Goal: Task Accomplishment & Management: Use online tool/utility

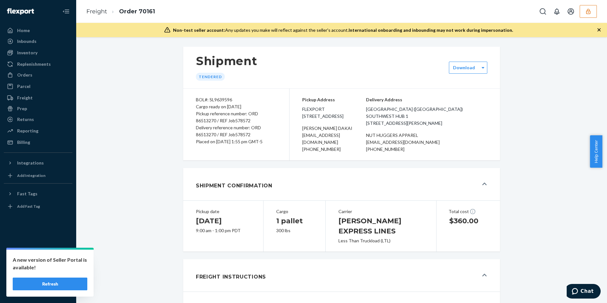
click at [369, 303] on h1 "Attach pallet labels" at bounding box center [342, 309] width 292 height 8
click at [592, 9] on button "button" at bounding box center [588, 11] width 17 height 13
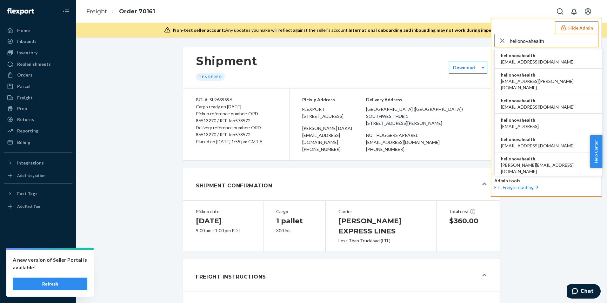
type input "hellonovahealth"
click at [529, 58] on span "hellonovahealth" at bounding box center [538, 55] width 74 height 6
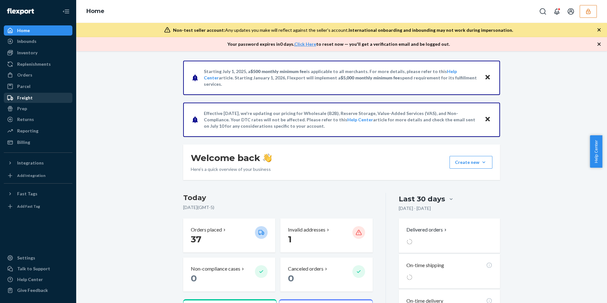
click at [28, 100] on div "Freight" at bounding box center [25, 98] width 16 height 6
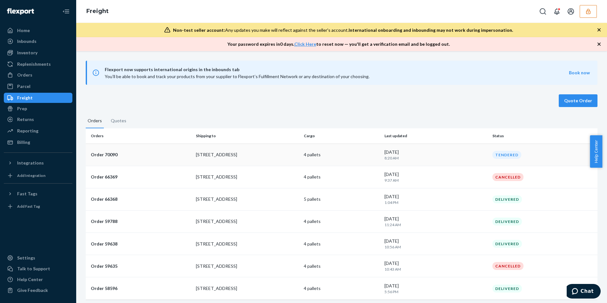
click at [405, 152] on div "[DATE] 8:20 AM" at bounding box center [436, 155] width 103 height 12
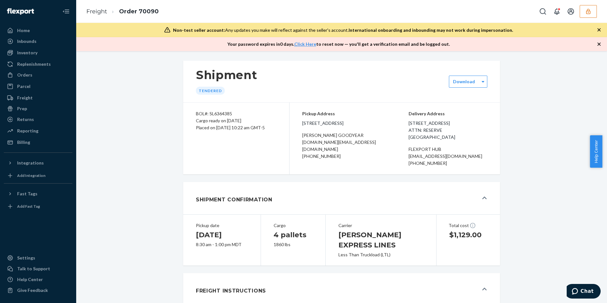
drag, startPoint x: 357, startPoint y: 137, endPoint x: 297, endPoint y: 119, distance: 62.0
click at [297, 119] on div "Pickup Address [STREET_ADDRESS] [PERSON_NAME] [PERSON_NAME][DOMAIN_NAME][EMAIL_…" at bounding box center [395, 139] width 211 height 72
copy span "[STREET_ADDRESS]"
